Goal: Task Accomplishment & Management: Manage account settings

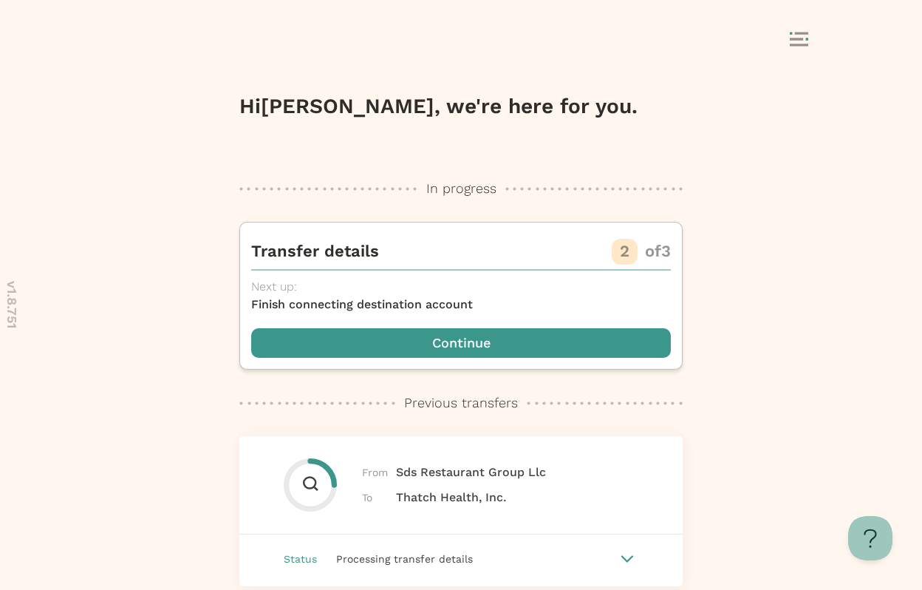
click at [800, 47] on button at bounding box center [810, 40] width 41 height 17
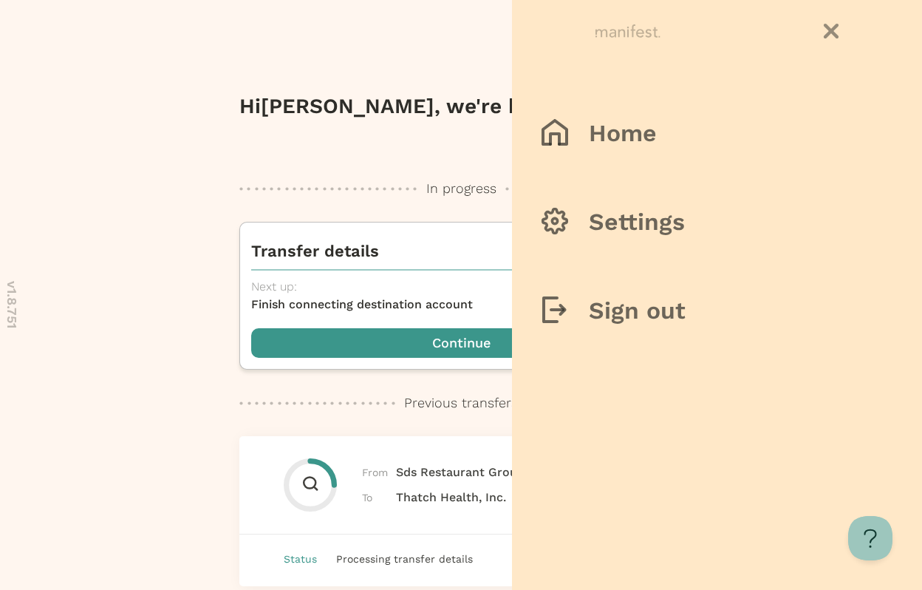
click at [700, 279] on div "Home Settings Sign out" at bounding box center [717, 295] width 410 height 590
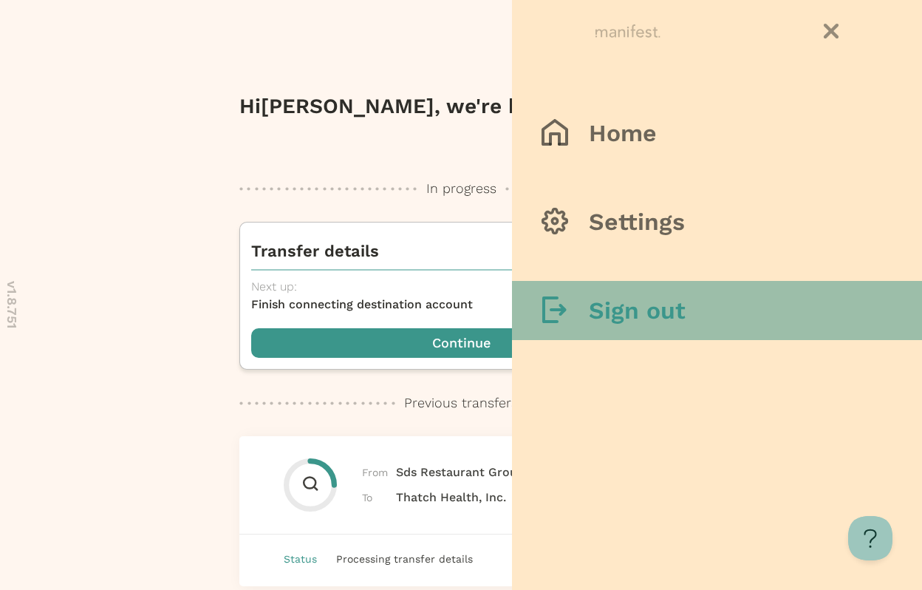
click at [698, 291] on button "Sign out" at bounding box center [717, 310] width 410 height 59
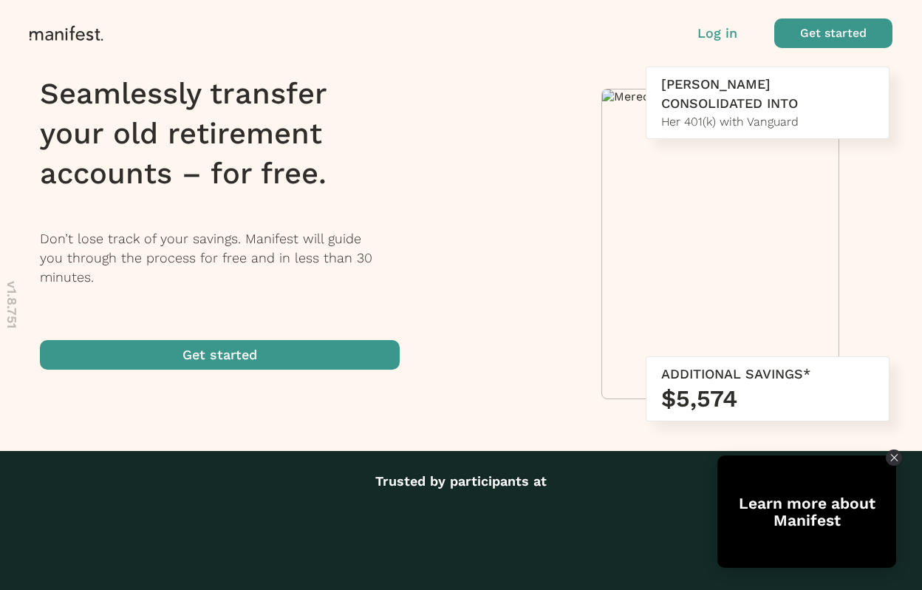
click at [734, 36] on p "Log in" at bounding box center [717, 33] width 40 height 19
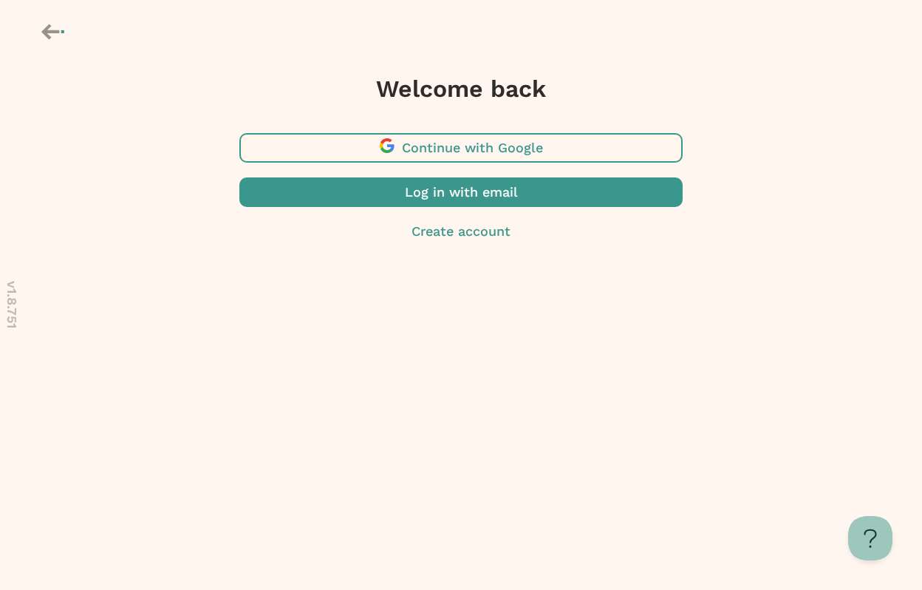
click at [480, 154] on span "button" at bounding box center [460, 148] width 443 height 30
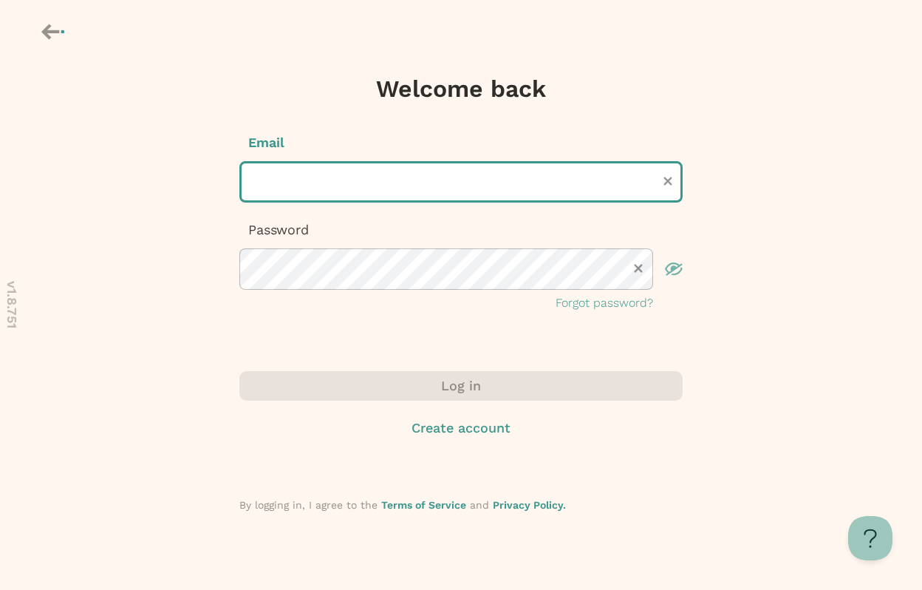
click at [360, 180] on input "text" at bounding box center [460, 181] width 443 height 41
type input "**********"
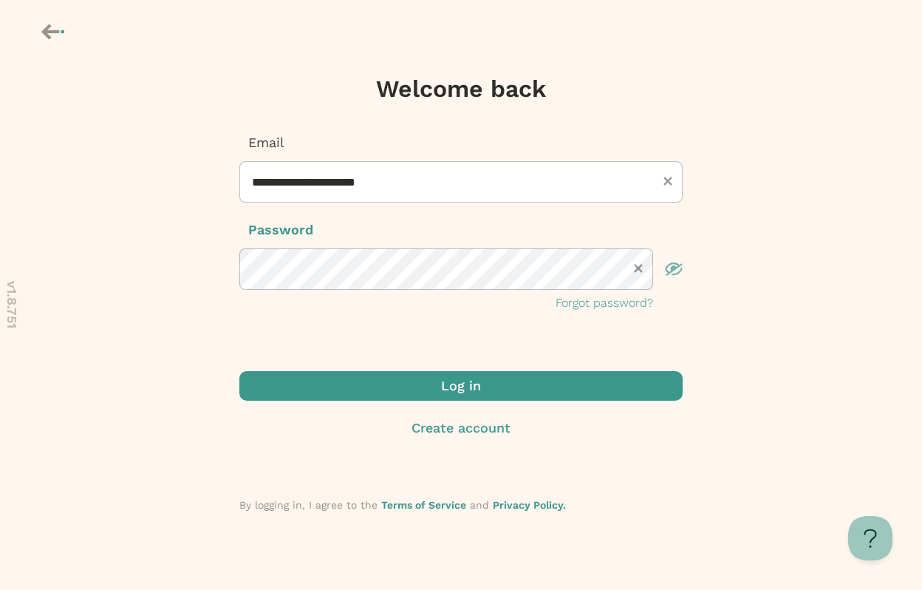
click at [409, 391] on span "submit" at bounding box center [460, 386] width 443 height 30
